Goal: Transaction & Acquisition: Purchase product/service

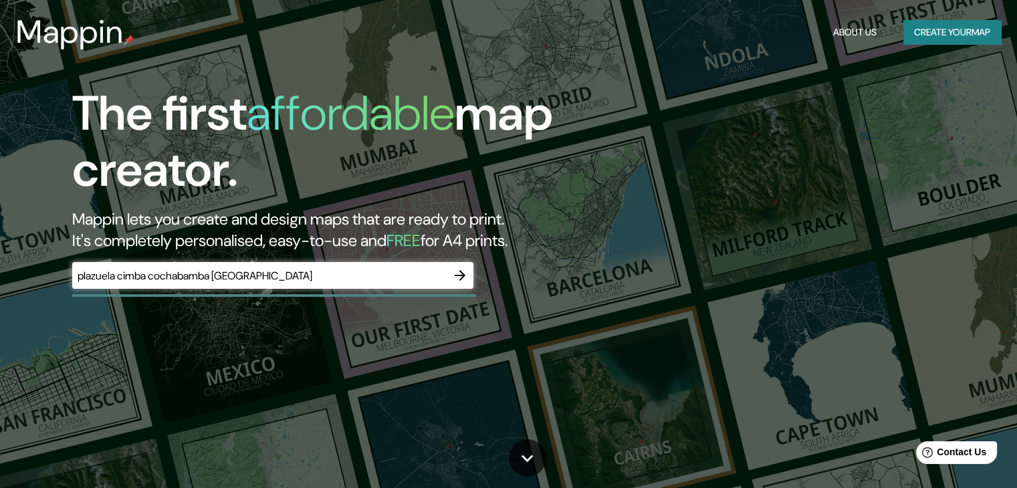
click at [262, 286] on div "plazuela cimba [GEOGRAPHIC_DATA] [GEOGRAPHIC_DATA] ​" at bounding box center [272, 275] width 401 height 27
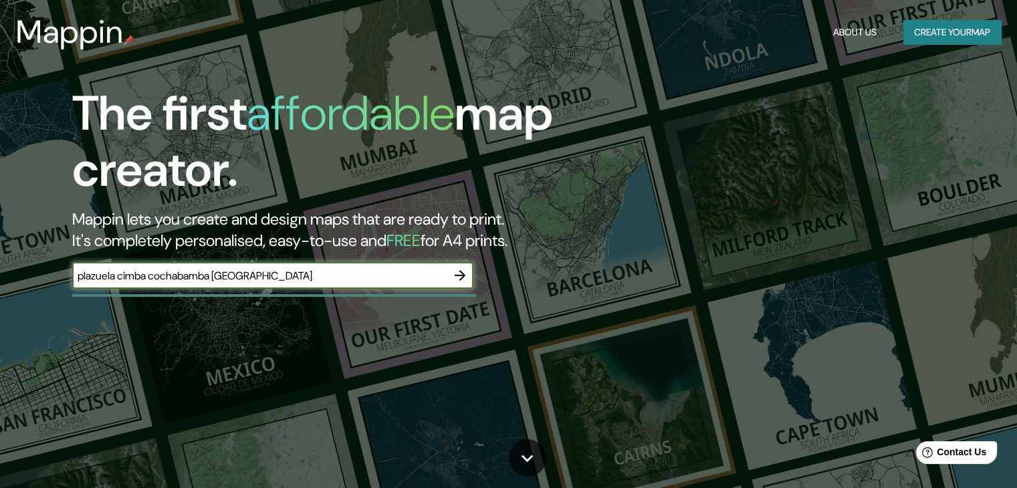
click at [245, 275] on input "plazuela cimba cochabamba [GEOGRAPHIC_DATA]" at bounding box center [259, 275] width 374 height 15
click at [201, 269] on input "plazuela cimba cochabamba [GEOGRAPHIC_DATA]" at bounding box center [259, 275] width 374 height 15
click at [419, 277] on input "plazuela cimba [GEOGRAPHIC_DATA] [GEOGRAPHIC_DATA]" at bounding box center [259, 275] width 374 height 15
type input "p"
click at [705, 73] on div "The first affordable map creator. Mappin lets you create and design maps that a…" at bounding box center [508, 244] width 1017 height 488
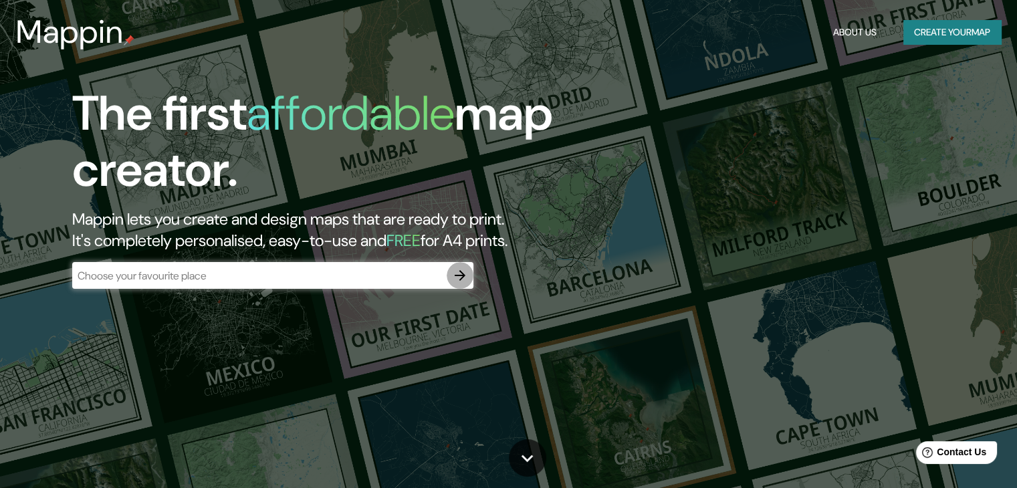
click at [458, 277] on icon "button" at bounding box center [460, 275] width 16 height 16
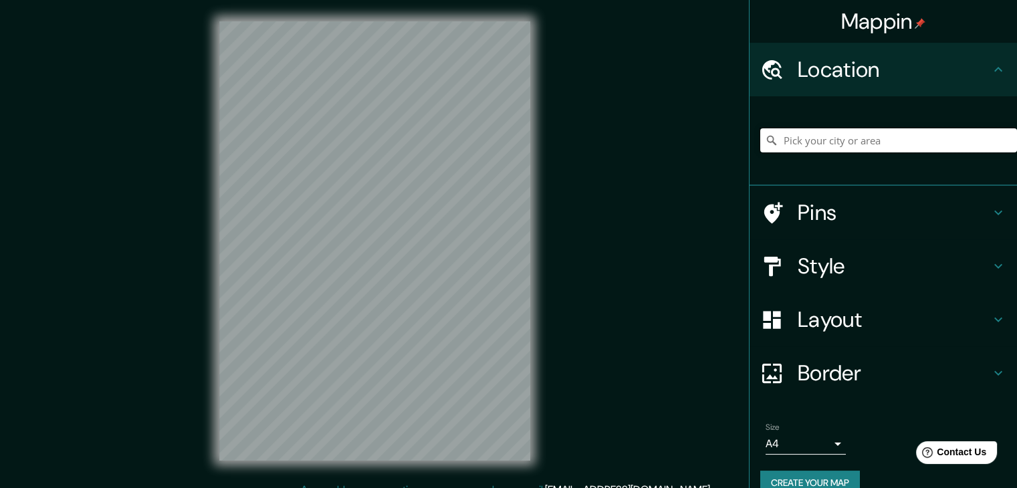
click at [815, 144] on input "Pick your city or area" at bounding box center [888, 140] width 257 height 24
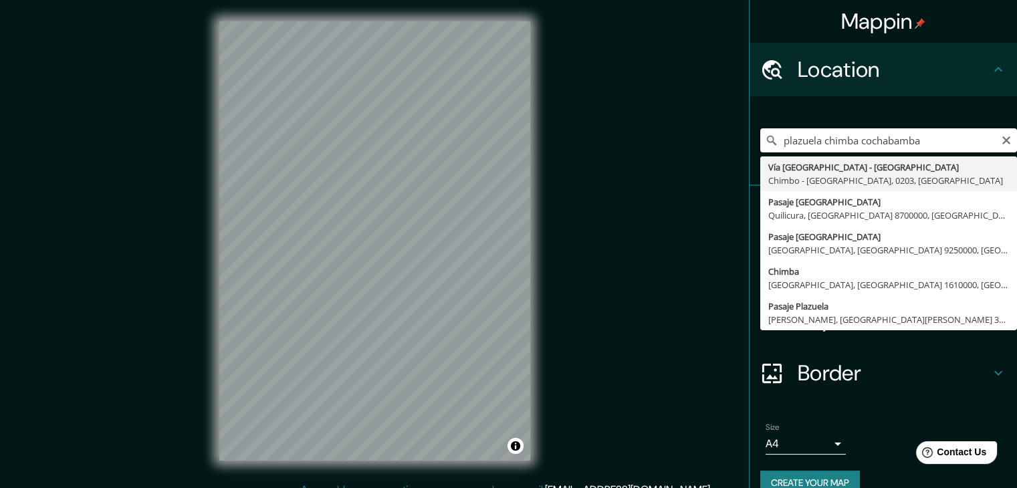
click at [860, 144] on input "plazuela chimba cochabamba" at bounding box center [888, 140] width 257 height 24
click at [941, 140] on input "plazuela chimba [GEOGRAPHIC_DATA]" at bounding box center [888, 140] width 257 height 24
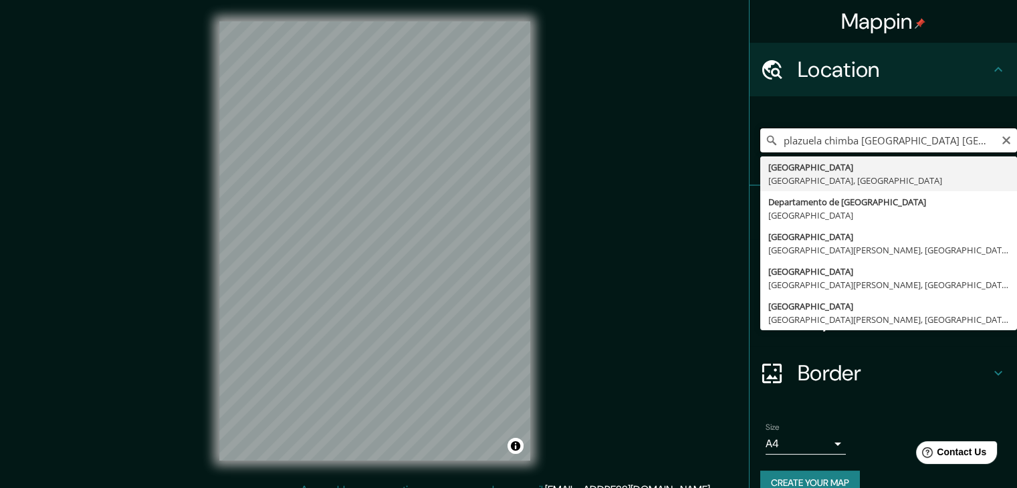
click at [921, 143] on input "plazuela chimba [GEOGRAPHIC_DATA] [GEOGRAPHIC_DATA]" at bounding box center [888, 140] width 257 height 24
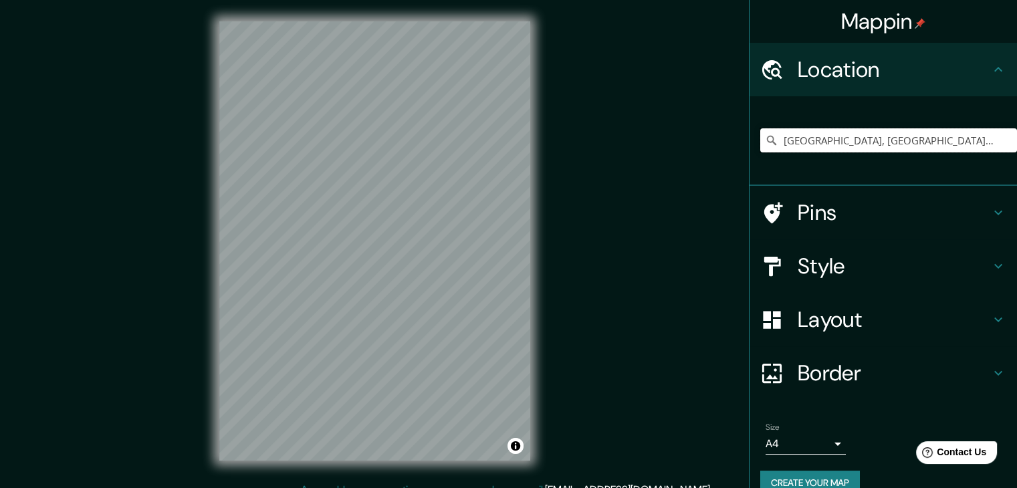
type input "[GEOGRAPHIC_DATA], [GEOGRAPHIC_DATA], [GEOGRAPHIC_DATA]"
click at [798, 268] on h4 "Style" at bounding box center [894, 266] width 193 height 27
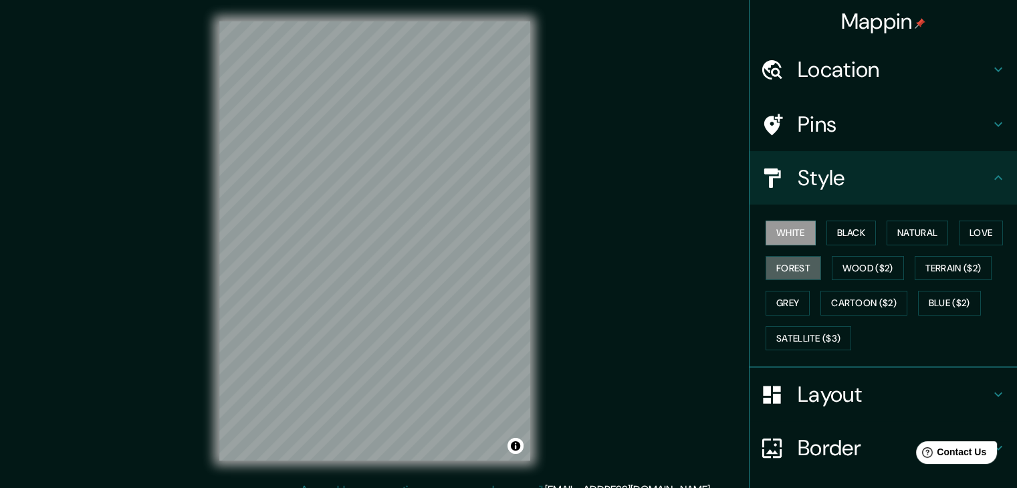
click at [792, 268] on button "Forest" at bounding box center [793, 268] width 55 height 25
click at [840, 237] on button "Black" at bounding box center [851, 233] width 50 height 25
click at [793, 240] on button "White" at bounding box center [791, 233] width 50 height 25
click at [893, 236] on button "Natural" at bounding box center [918, 233] width 62 height 25
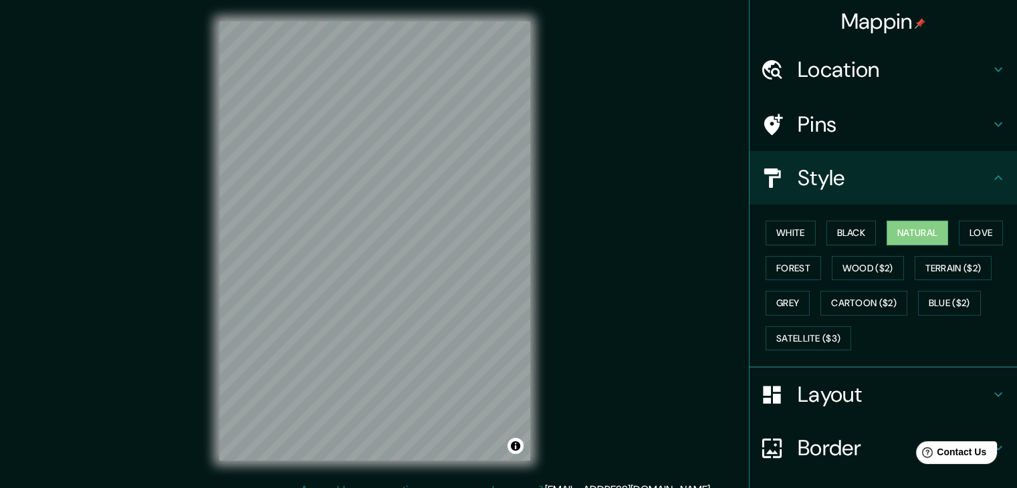
click at [560, 253] on div "Mappin Location [GEOGRAPHIC_DATA], [GEOGRAPHIC_DATA], [GEOGRAPHIC_DATA] [GEOGRA…" at bounding box center [508, 251] width 1017 height 503
click at [392, 21] on div at bounding box center [374, 21] width 311 height 0
click at [773, 261] on button "Forest" at bounding box center [793, 268] width 55 height 25
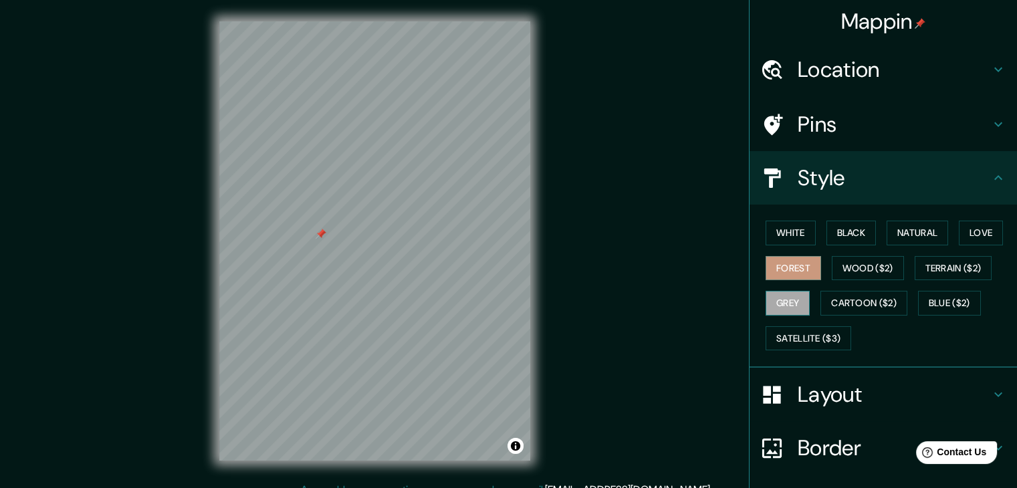
click at [773, 295] on button "Grey" at bounding box center [788, 303] width 44 height 25
click at [806, 265] on button "Forest" at bounding box center [793, 268] width 55 height 25
click at [963, 238] on button "Love" at bounding box center [981, 233] width 44 height 25
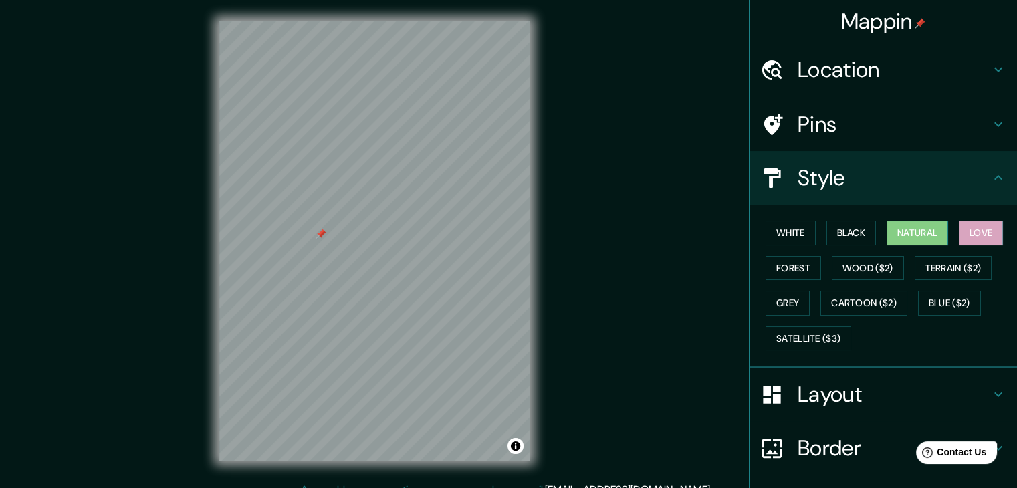
click at [928, 233] on button "Natural" at bounding box center [918, 233] width 62 height 25
click at [852, 235] on button "Black" at bounding box center [851, 233] width 50 height 25
click at [899, 236] on button "Natural" at bounding box center [918, 233] width 62 height 25
click at [780, 274] on button "Forest" at bounding box center [793, 268] width 55 height 25
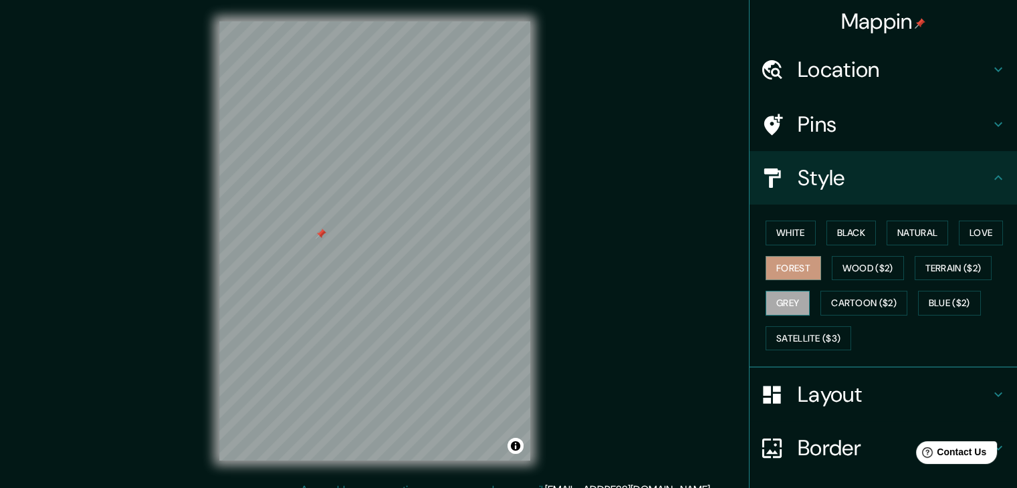
click at [786, 298] on button "Grey" at bounding box center [788, 303] width 44 height 25
click at [925, 277] on button "Terrain ($2)" at bounding box center [954, 268] width 78 height 25
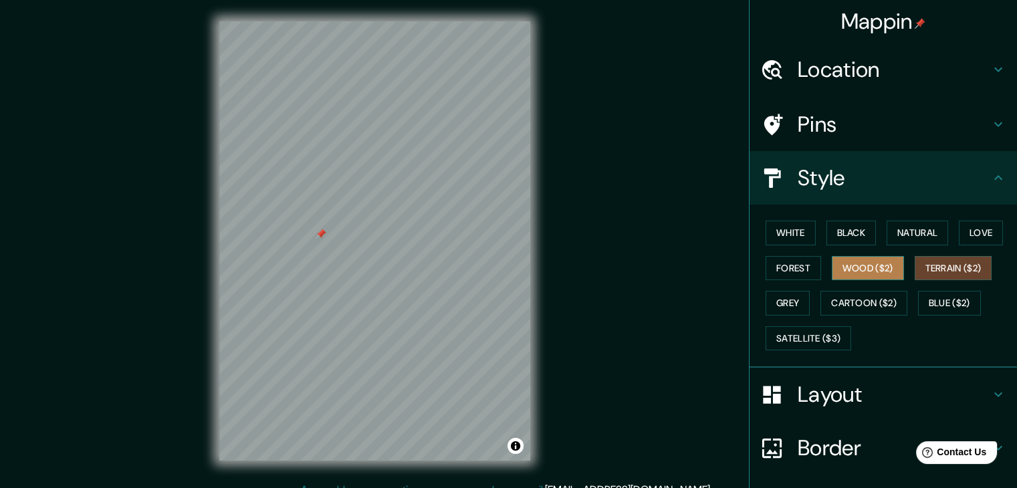
click at [872, 268] on button "Wood ($2)" at bounding box center [868, 268] width 72 height 25
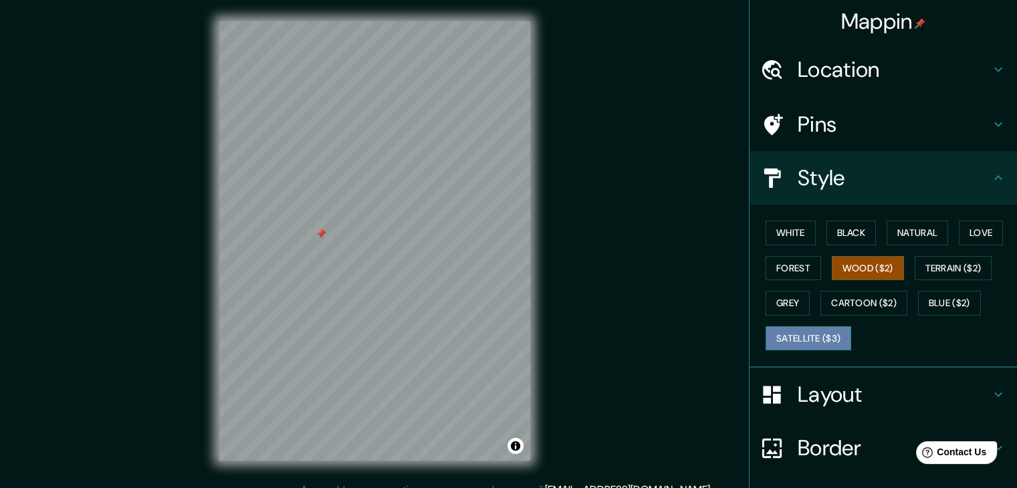
click at [772, 327] on button "Satellite ($3)" at bounding box center [809, 338] width 86 height 25
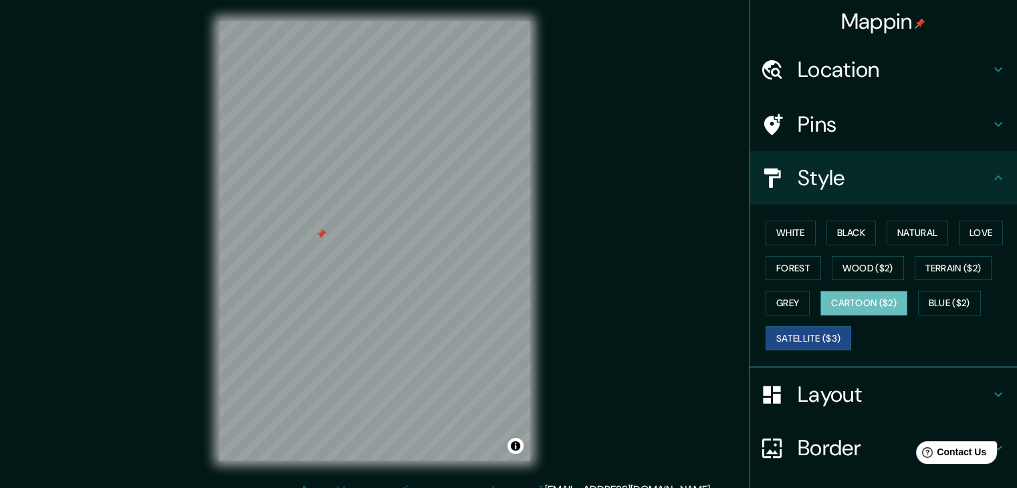
click at [848, 309] on button "Cartoon ($2)" at bounding box center [863, 303] width 87 height 25
click at [848, 268] on button "Wood ($2)" at bounding box center [868, 268] width 72 height 25
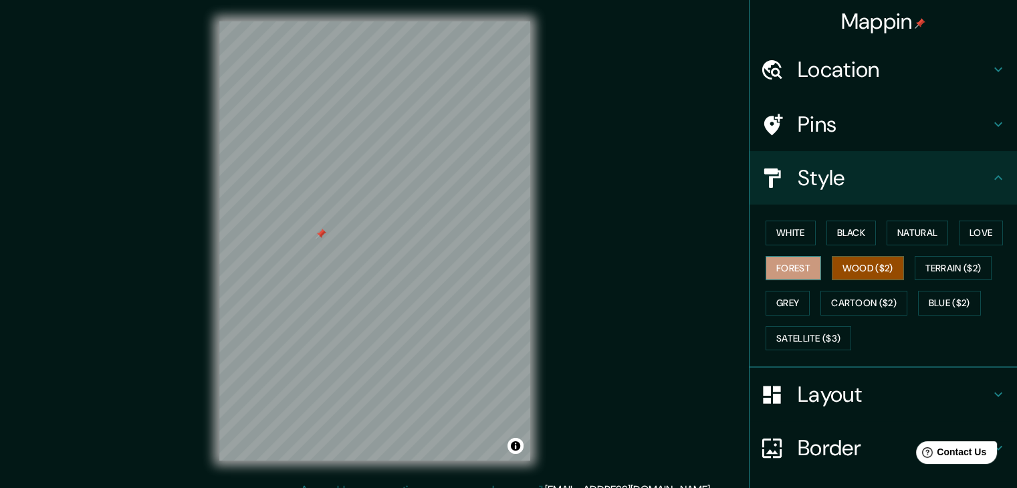
click at [777, 269] on button "Forest" at bounding box center [793, 268] width 55 height 25
click at [933, 259] on button "Terrain ($2)" at bounding box center [954, 268] width 78 height 25
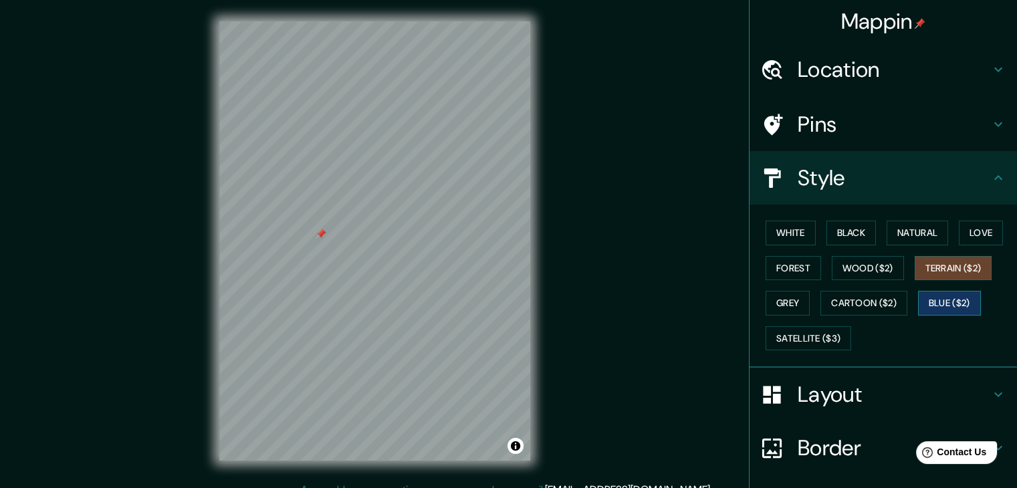
click at [932, 304] on button "Blue ($2)" at bounding box center [949, 303] width 63 height 25
click at [801, 275] on button "Forest" at bounding box center [793, 268] width 55 height 25
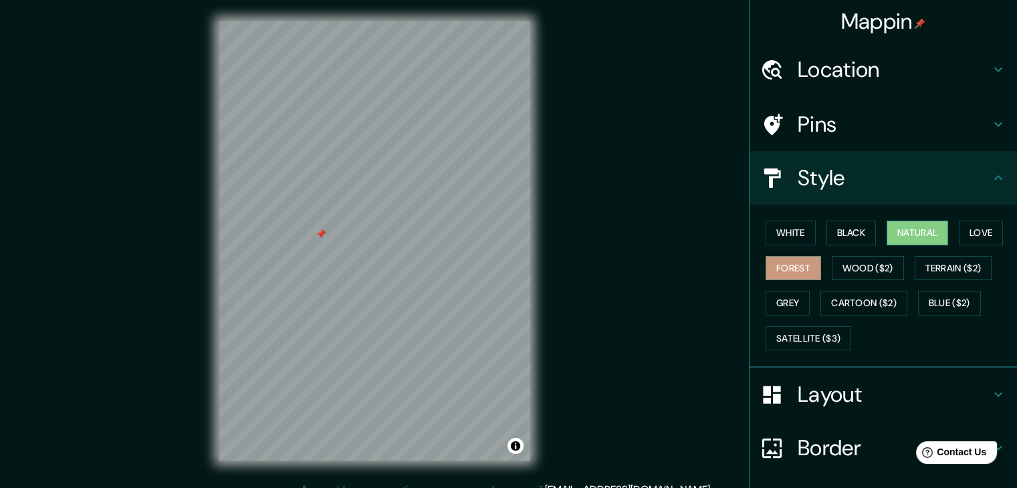
click at [896, 239] on button "Natural" at bounding box center [918, 233] width 62 height 25
click at [960, 231] on button "Love" at bounding box center [981, 233] width 44 height 25
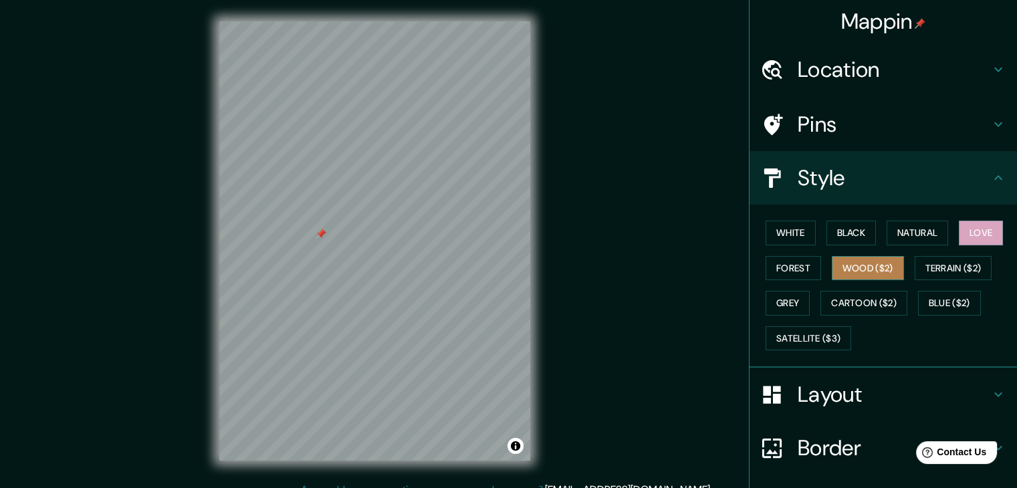
click at [860, 267] on button "Wood ($2)" at bounding box center [868, 268] width 72 height 25
click at [837, 225] on button "Black" at bounding box center [851, 233] width 50 height 25
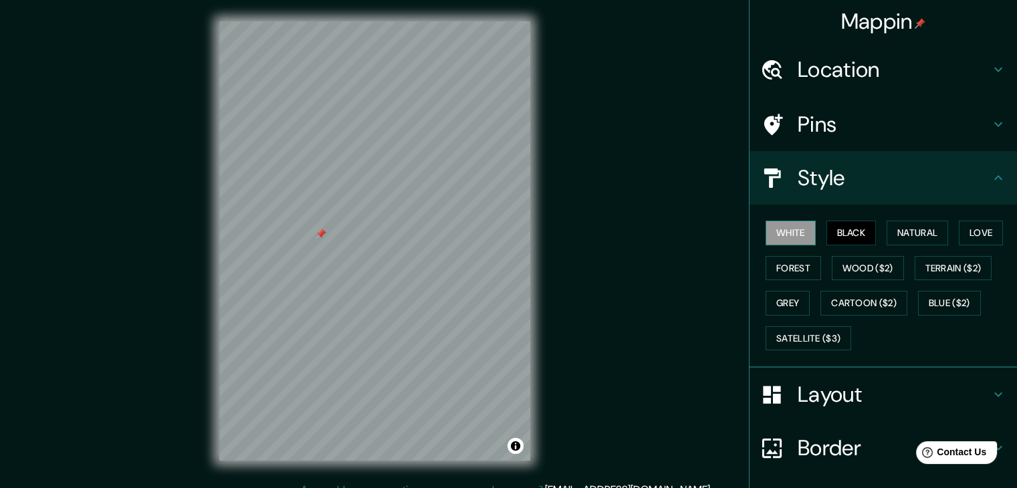
click at [794, 228] on button "White" at bounding box center [791, 233] width 50 height 25
click at [832, 261] on button "Wood ($2)" at bounding box center [868, 268] width 72 height 25
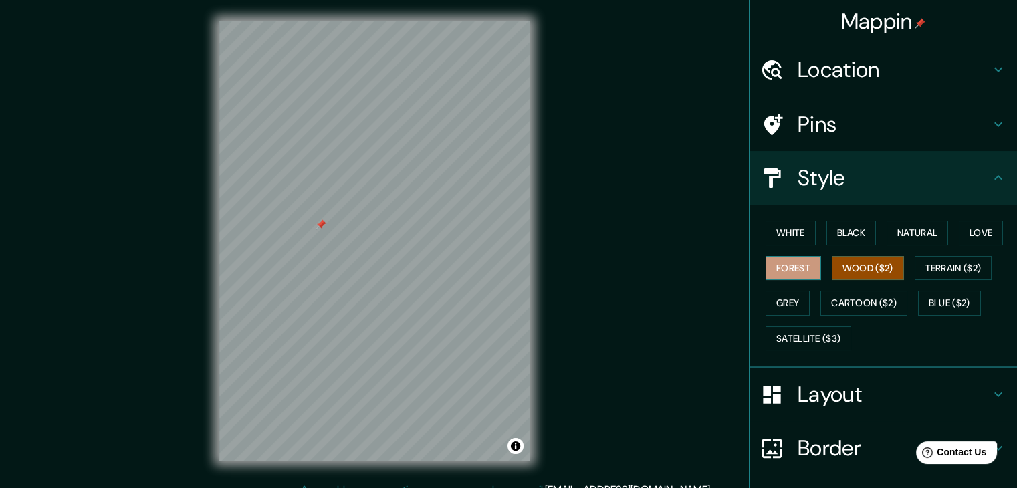
click at [786, 276] on button "Forest" at bounding box center [793, 268] width 55 height 25
click at [847, 271] on button "Wood ($2)" at bounding box center [868, 268] width 72 height 25
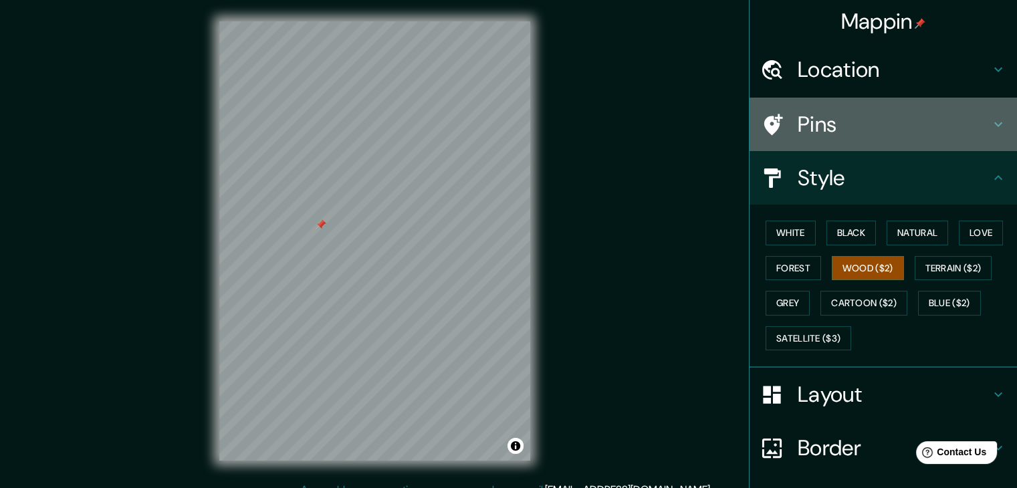
click at [994, 122] on icon at bounding box center [998, 124] width 8 height 5
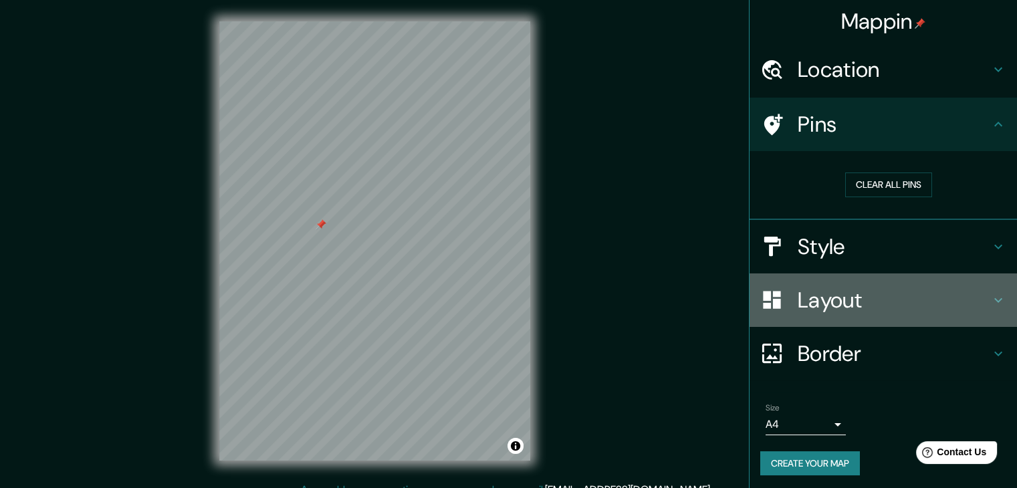
click at [990, 295] on icon at bounding box center [998, 300] width 16 height 16
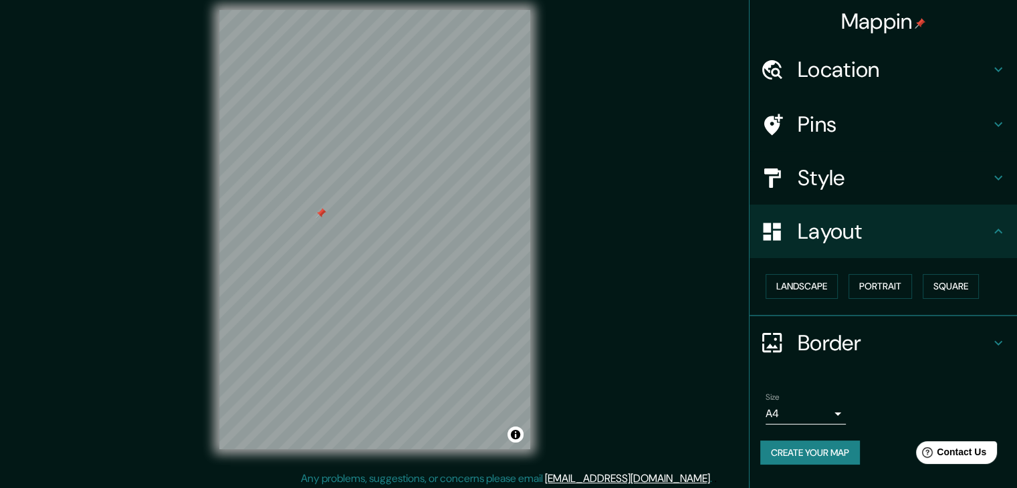
scroll to position [15, 0]
